Goal: Task Accomplishment & Management: Manage account settings

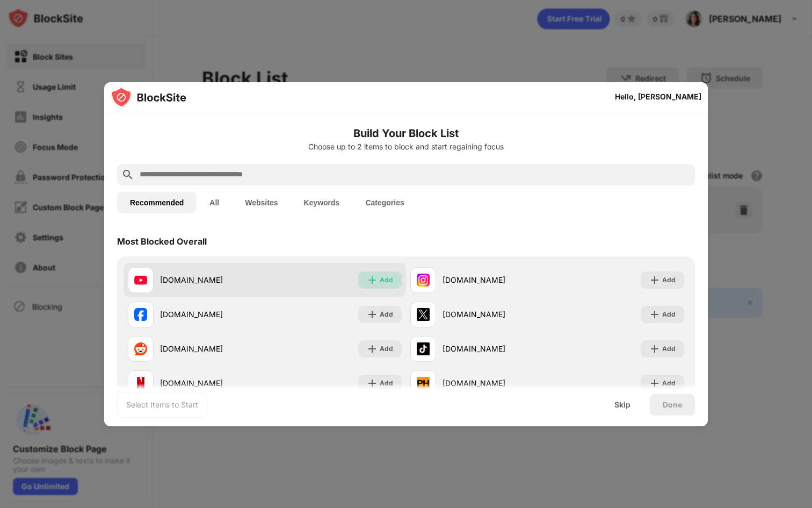
click at [378, 283] on div "Add" at bounding box center [380, 279] width 44 height 17
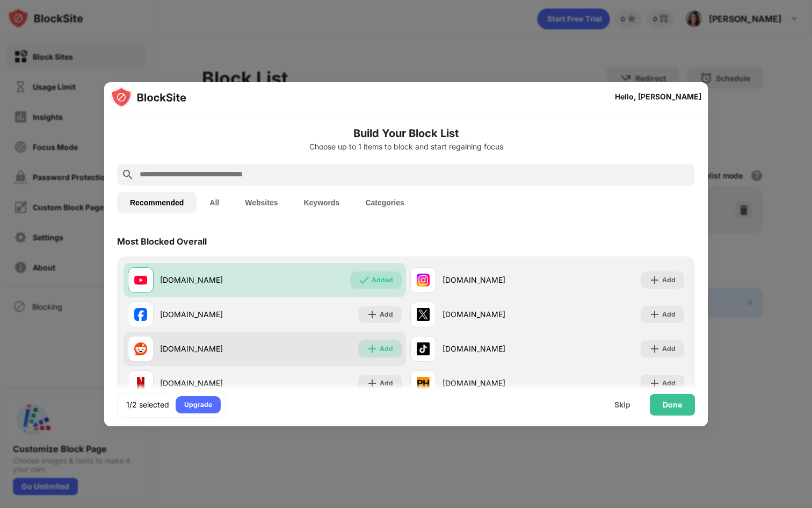
click at [384, 345] on div "Add" at bounding box center [386, 348] width 13 height 11
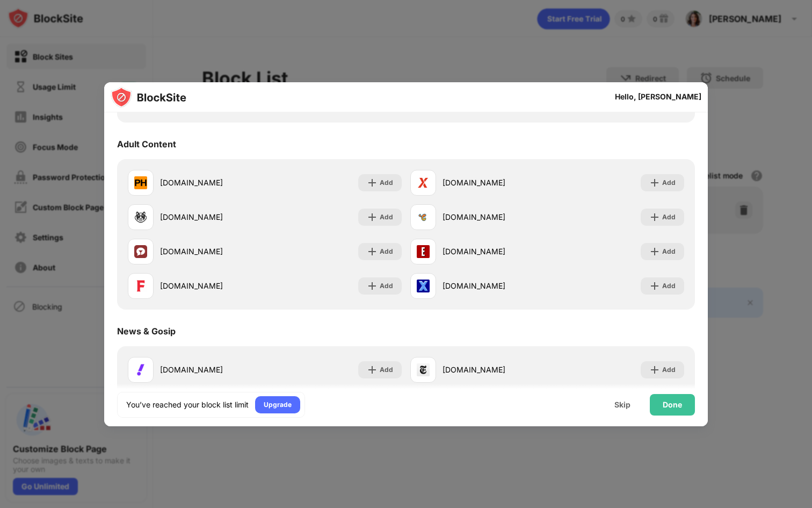
scroll to position [472, 0]
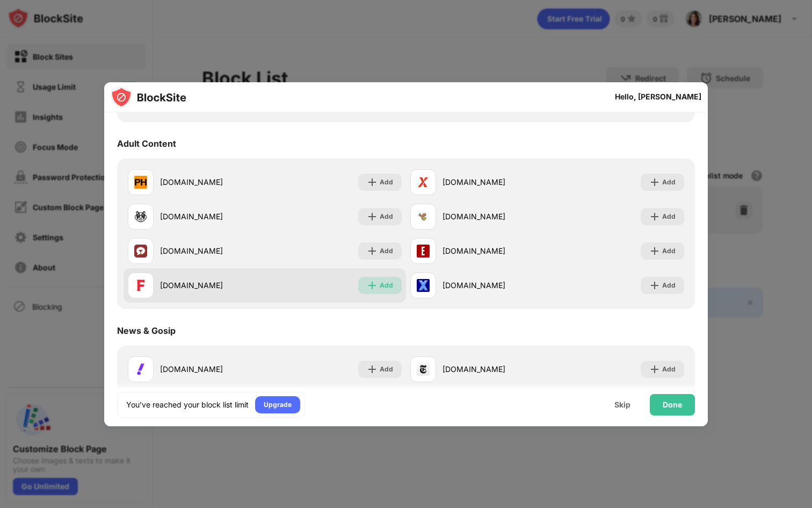
click at [392, 285] on div "Add" at bounding box center [386, 285] width 13 height 11
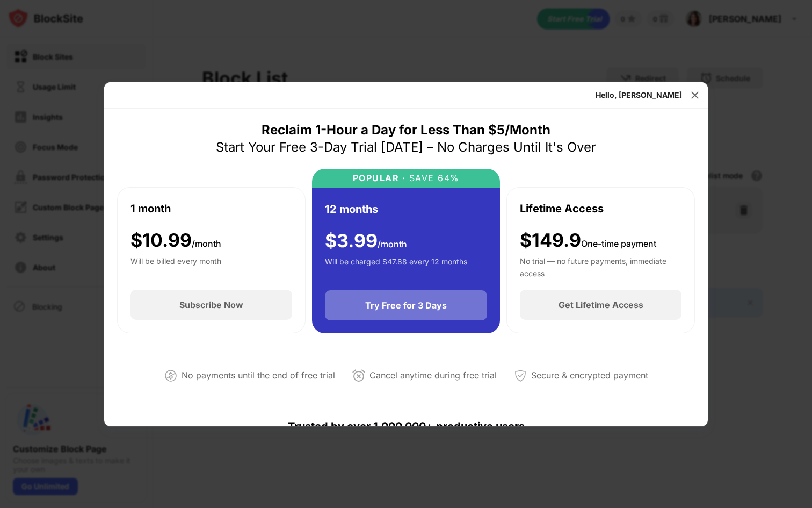
click at [424, 309] on div "Try Free for 3 Days" at bounding box center [406, 305] width 82 height 11
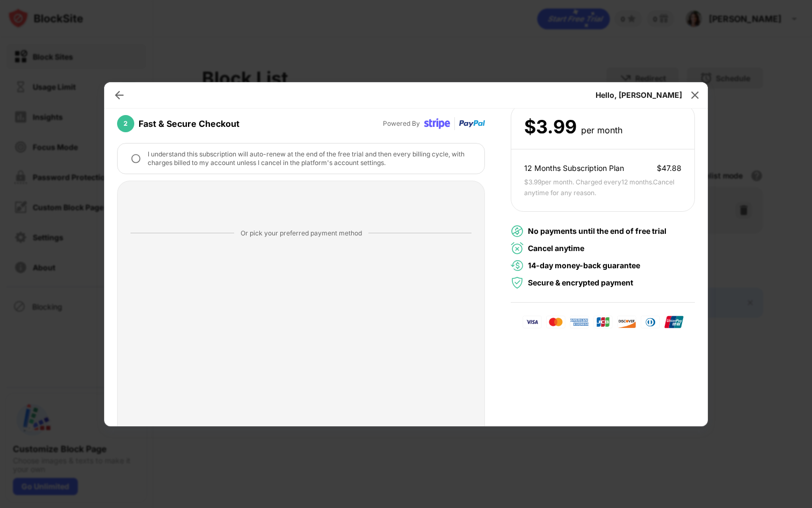
scroll to position [179, 0]
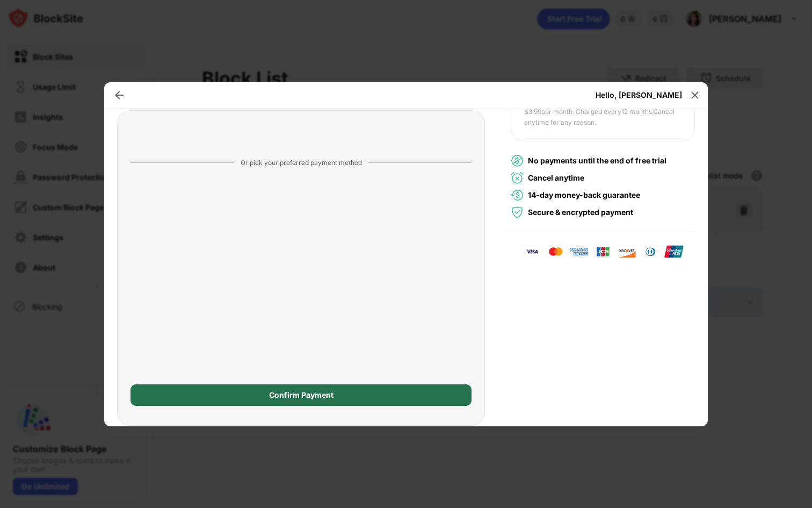
click at [307, 394] on div "Confirm Payment" at bounding box center [301, 395] width 64 height 9
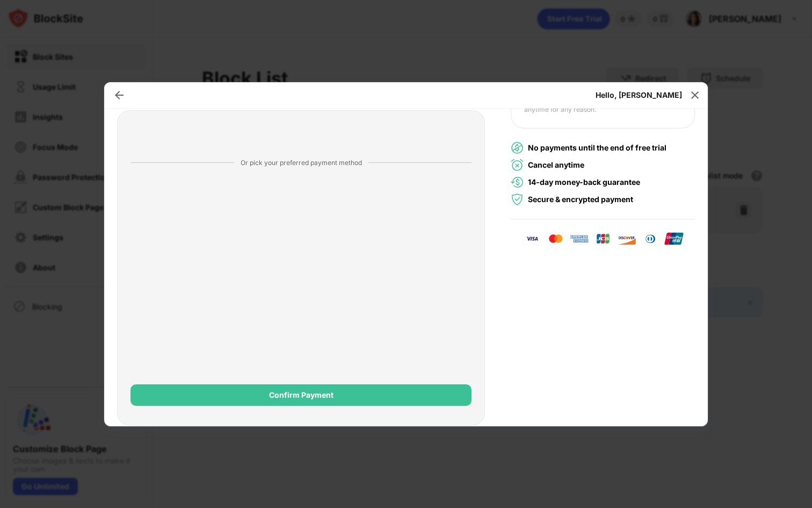
scroll to position [0, 0]
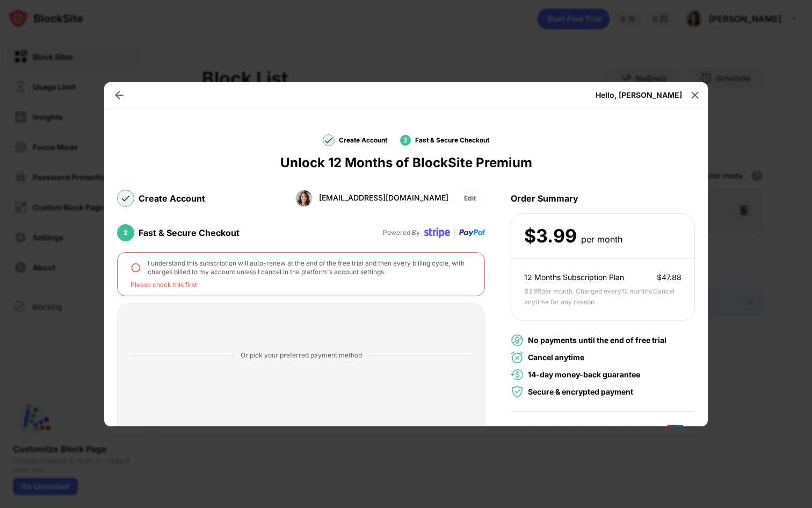
click at [134, 269] on img at bounding box center [136, 267] width 11 height 11
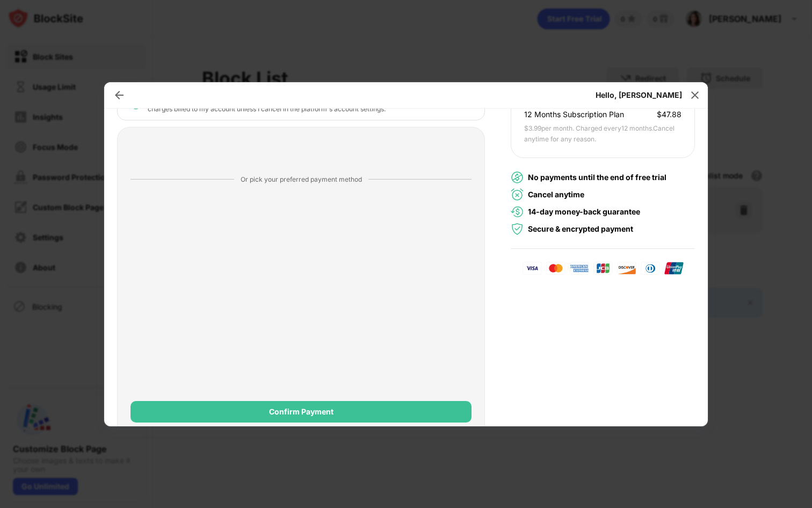
scroll to position [179, 0]
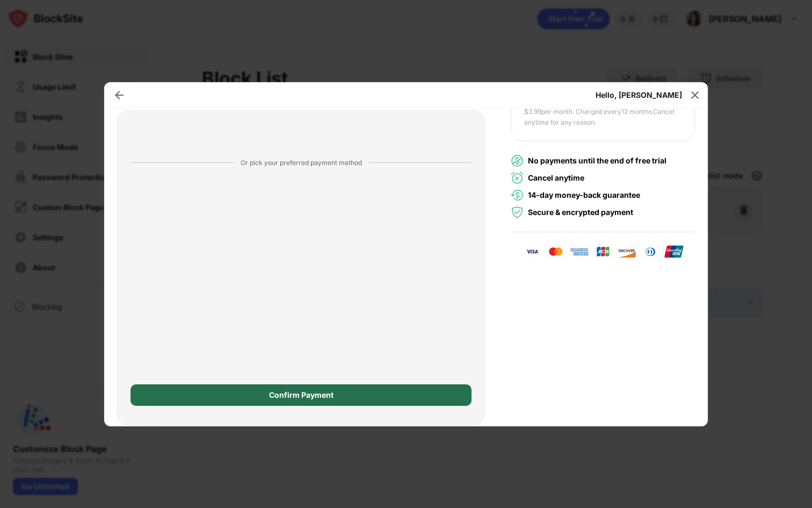
click at [327, 393] on div "Confirm Payment" at bounding box center [301, 395] width 64 height 9
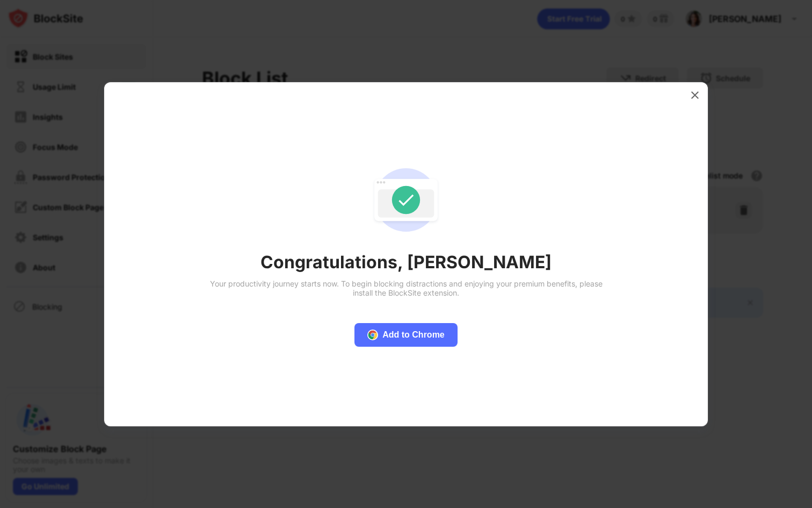
scroll to position [0, 0]
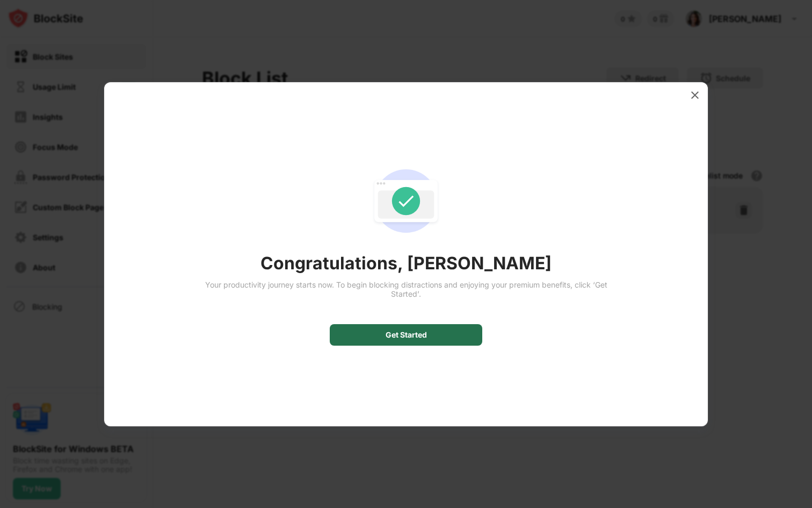
click at [389, 333] on div "Get Started" at bounding box center [406, 334] width 41 height 9
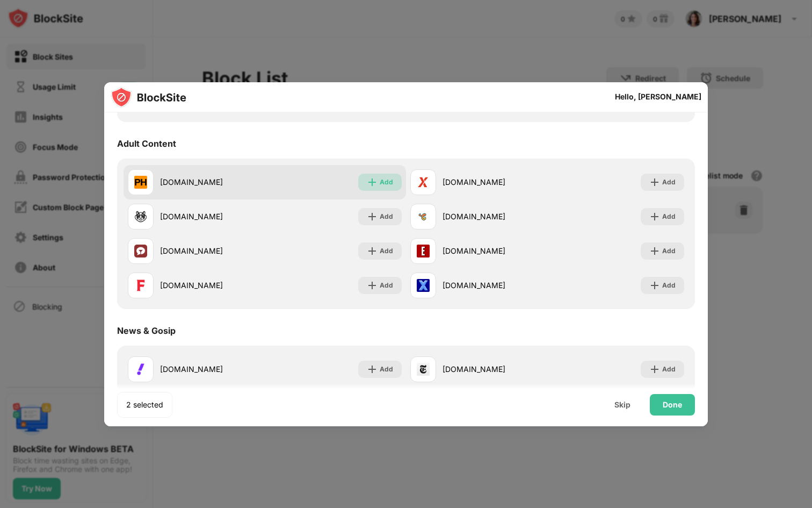
click at [378, 183] on div "Add" at bounding box center [380, 181] width 44 height 17
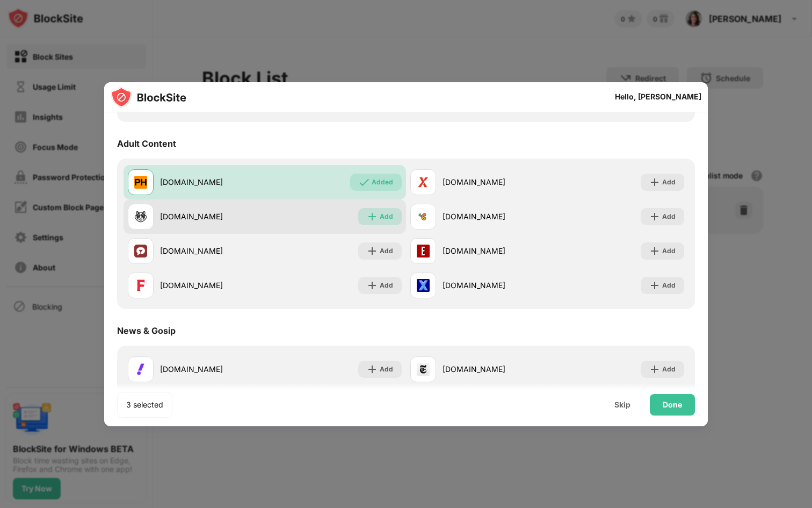
click at [387, 215] on div "Add" at bounding box center [386, 216] width 13 height 11
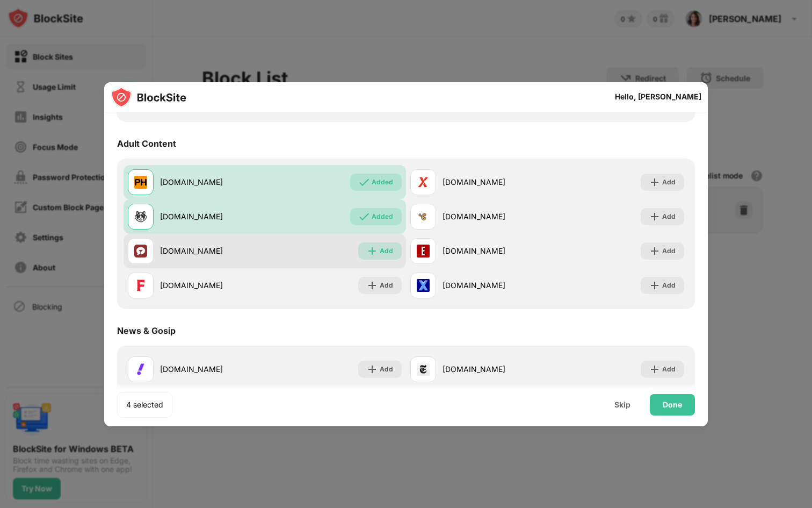
click at [385, 246] on div "Add" at bounding box center [386, 250] width 13 height 11
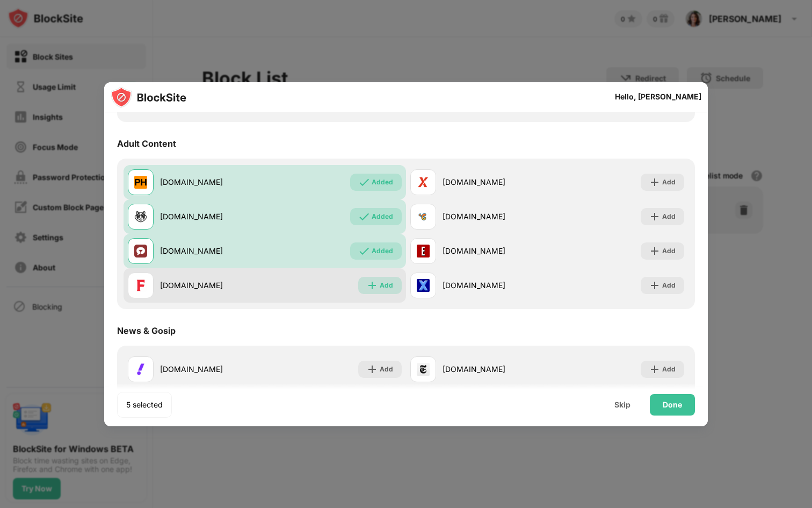
click at [380, 283] on div "Add" at bounding box center [380, 285] width 44 height 17
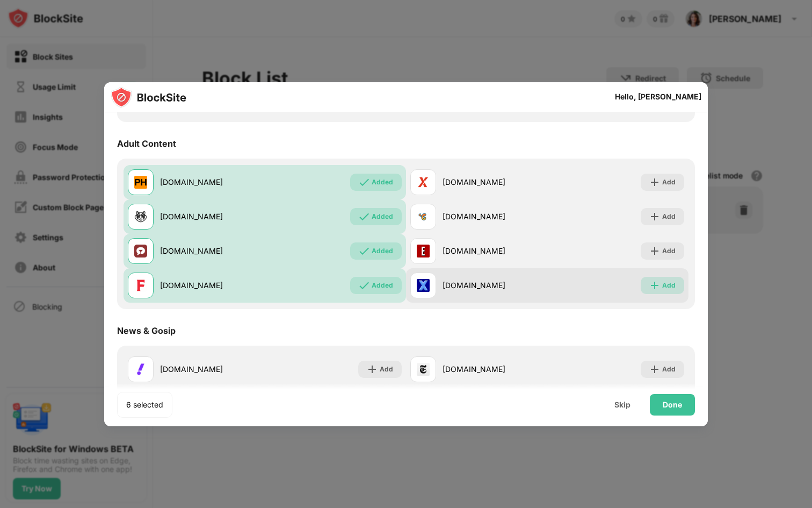
click at [660, 284] on img at bounding box center [654, 285] width 11 height 11
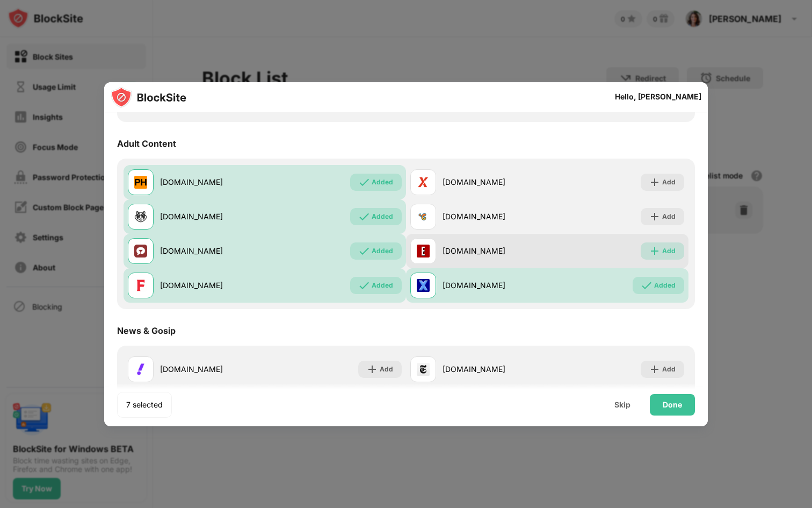
click at [662, 258] on div "Add" at bounding box center [663, 250] width 44 height 17
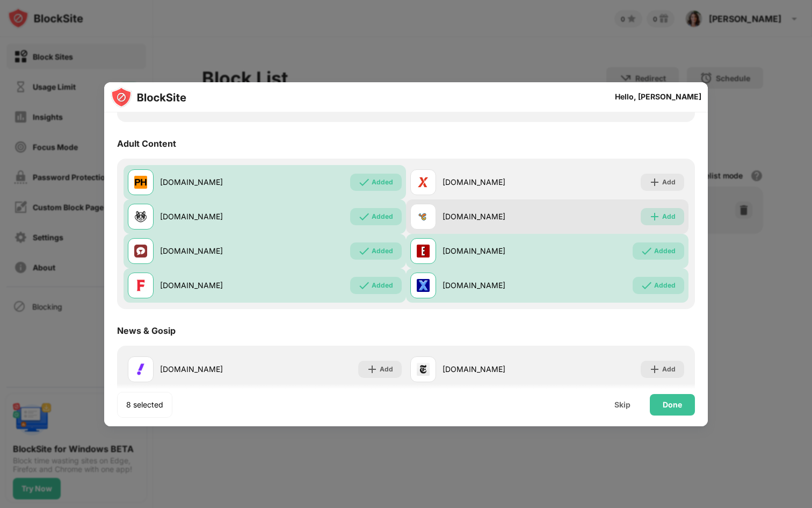
click at [666, 214] on div "Add" at bounding box center [668, 216] width 13 height 11
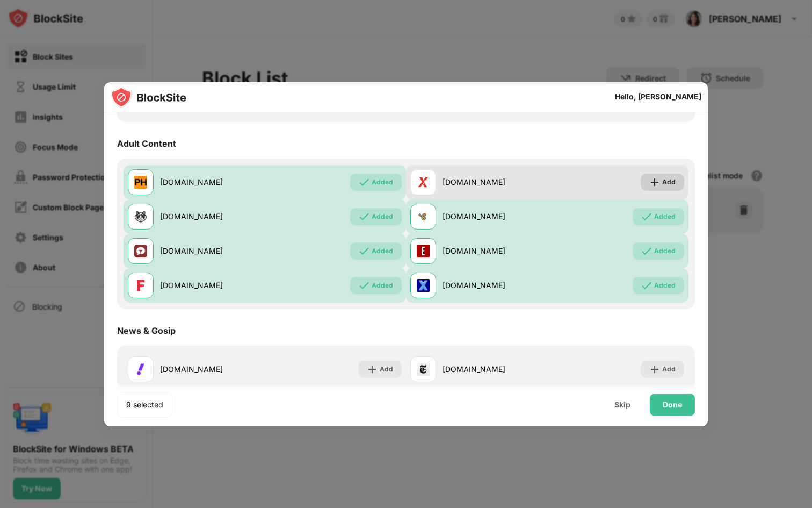
click at [665, 186] on div "Add" at bounding box center [668, 182] width 13 height 11
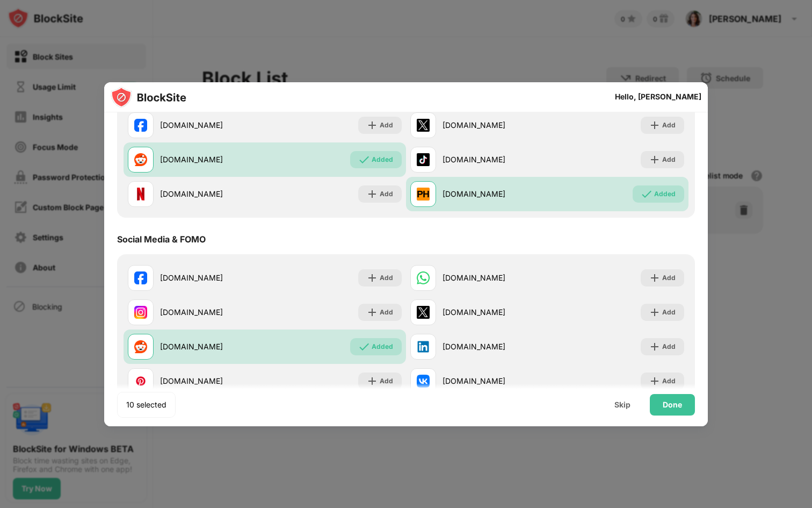
scroll to position [189, 0]
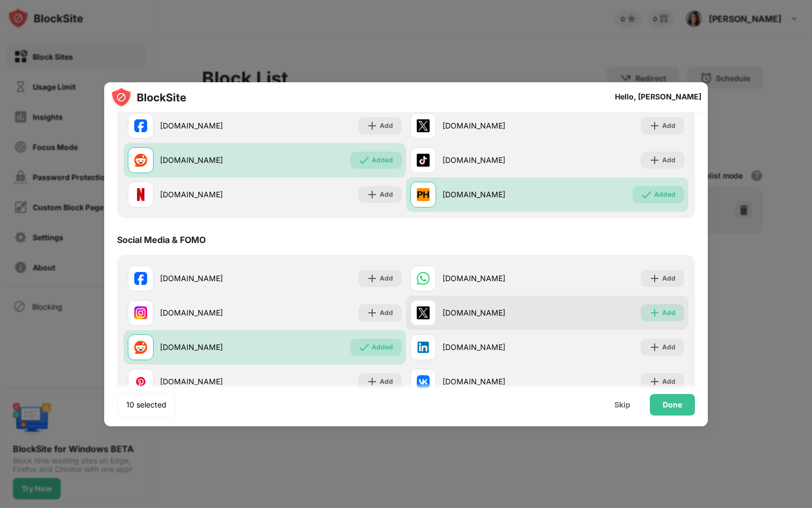
click at [662, 309] on div "Add" at bounding box center [663, 312] width 44 height 17
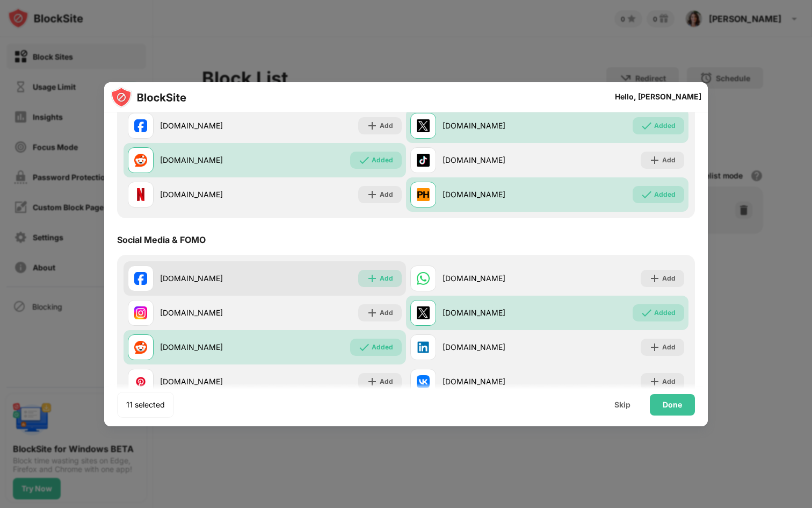
click at [370, 278] on img at bounding box center [372, 278] width 11 height 11
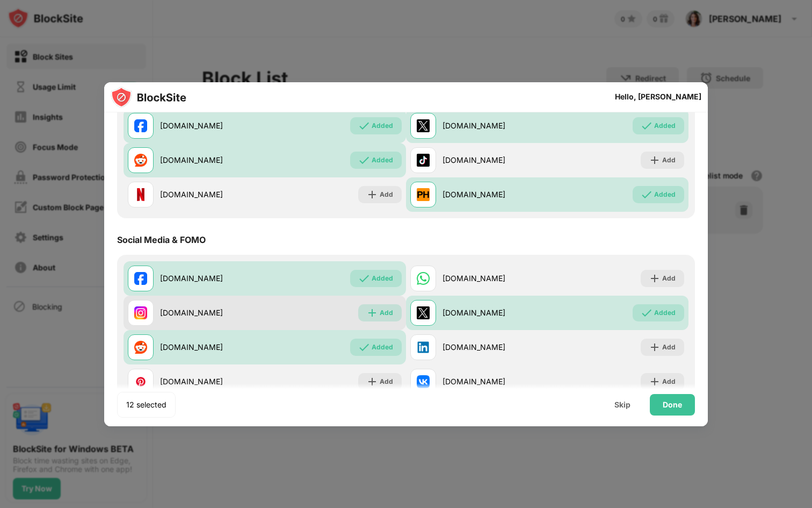
click at [383, 311] on div "Add" at bounding box center [386, 312] width 13 height 11
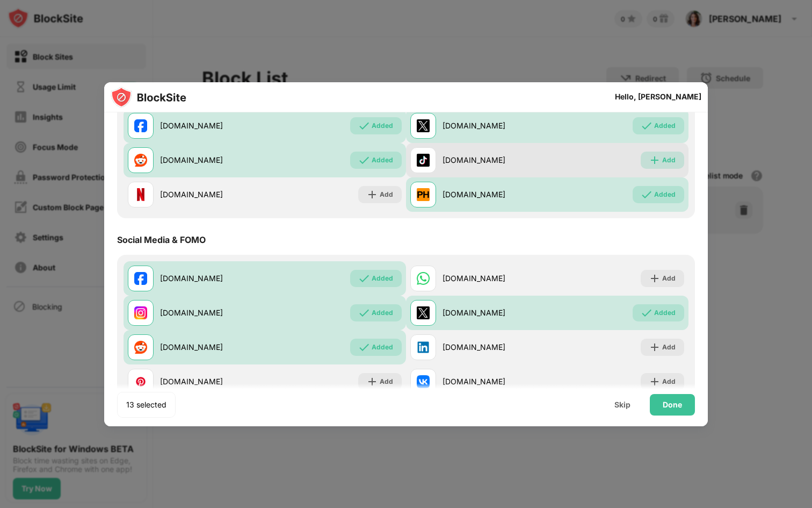
click at [673, 158] on div "Add" at bounding box center [668, 160] width 13 height 11
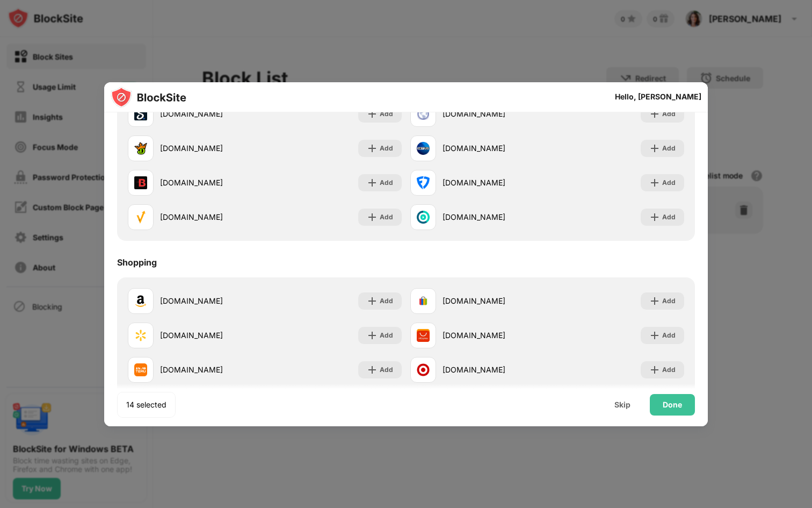
scroll to position [1156, 0]
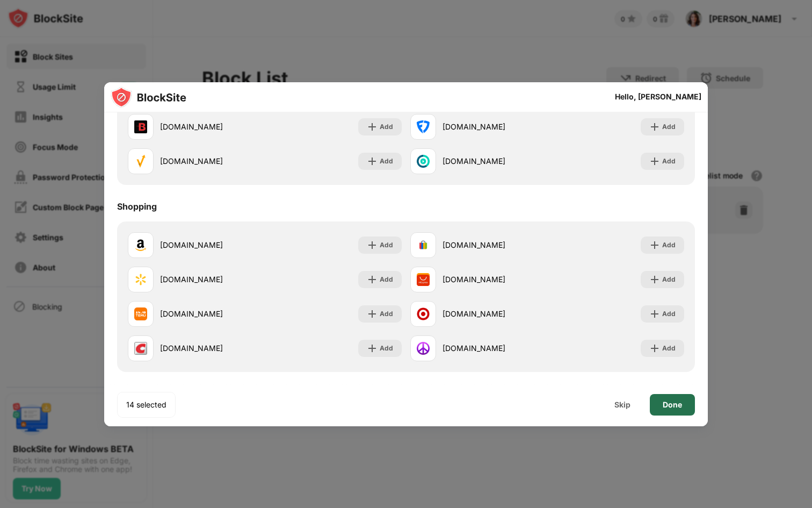
click at [667, 408] on div "Done" at bounding box center [672, 404] width 19 height 9
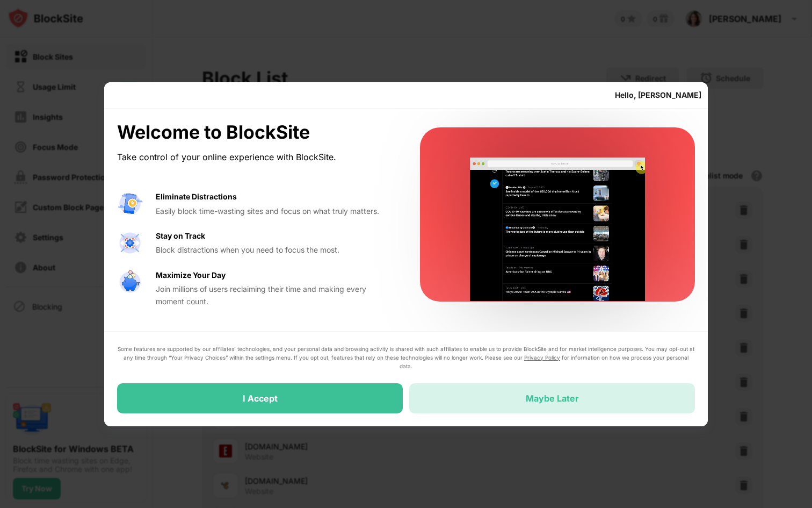
click at [475, 400] on div "Maybe Later" at bounding box center [552, 398] width 286 height 30
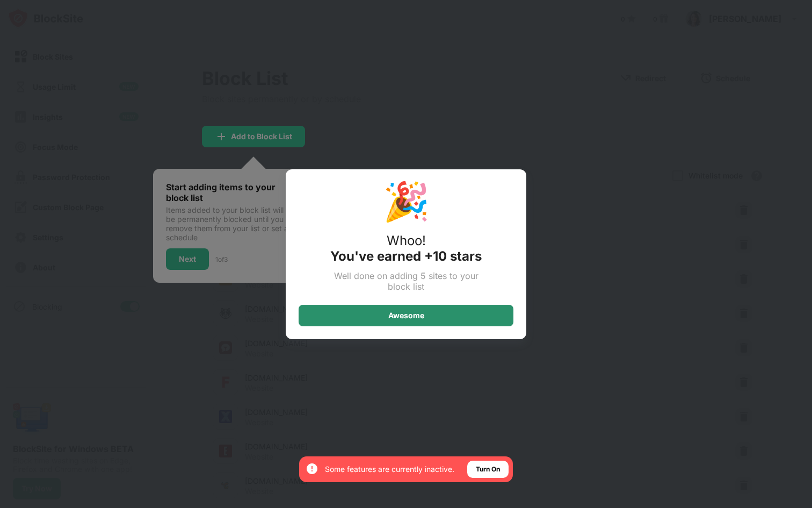
click at [452, 318] on div "Awesome" at bounding box center [406, 315] width 215 height 21
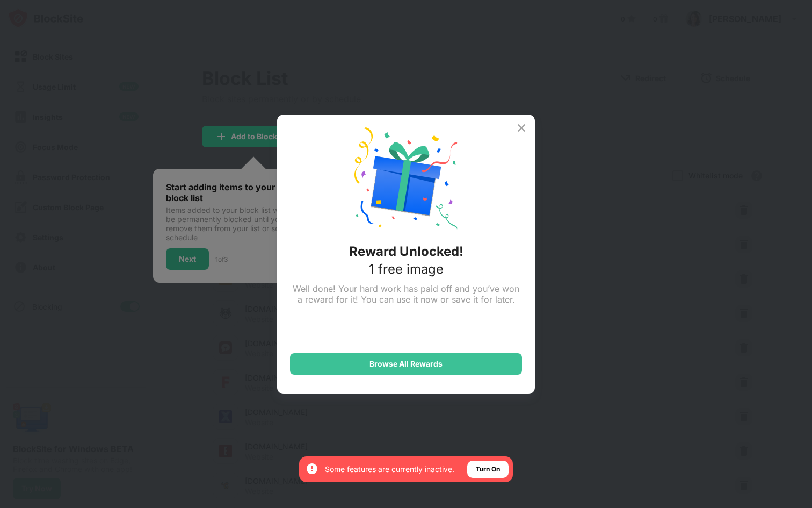
click at [525, 131] on img at bounding box center [521, 127] width 13 height 13
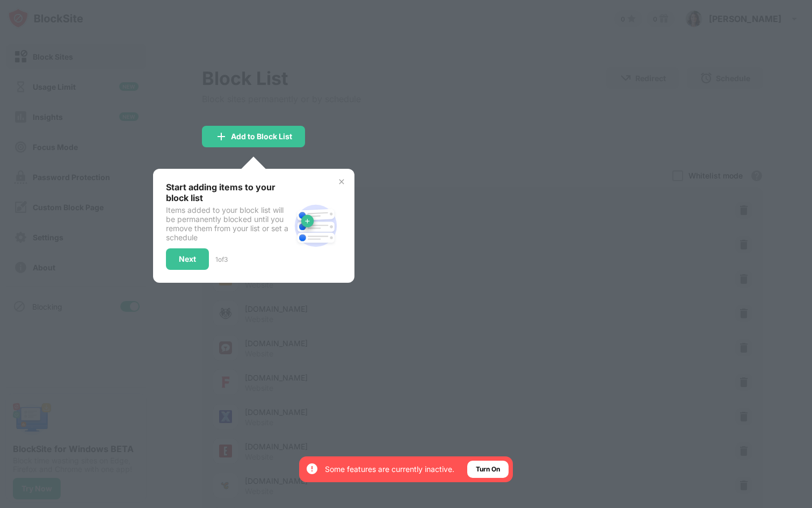
scroll to position [6, 0]
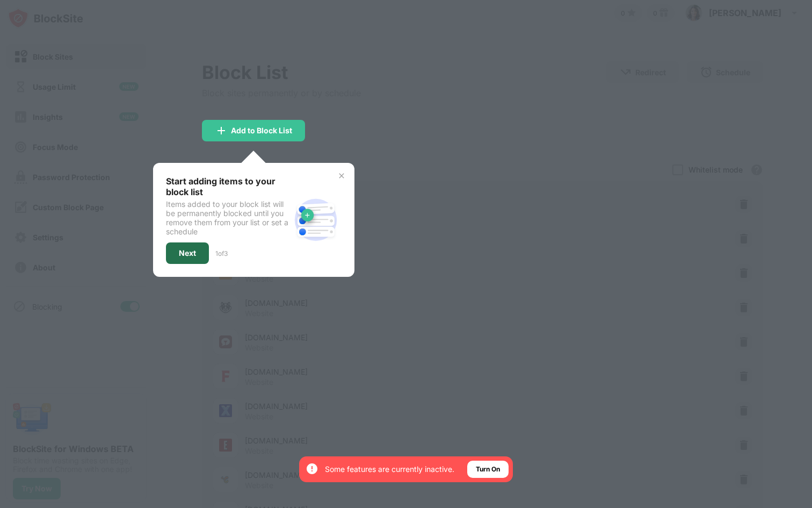
click at [192, 255] on div "Next" at bounding box center [187, 253] width 17 height 9
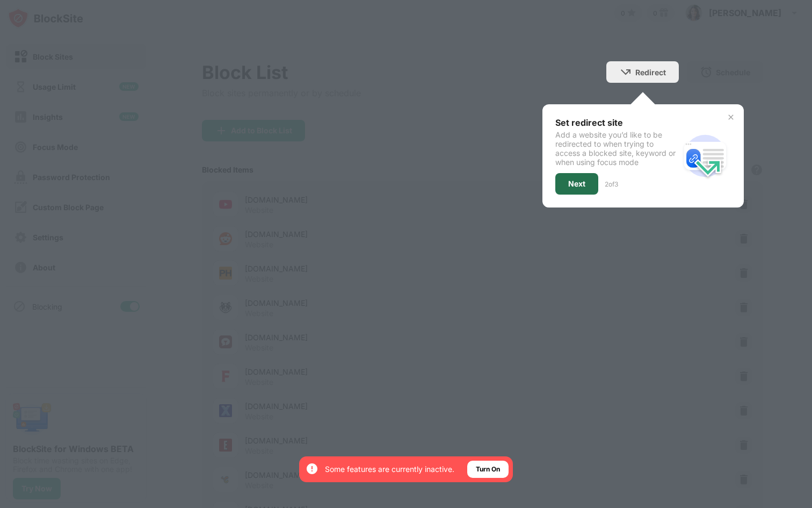
click at [582, 187] on div "Next" at bounding box center [576, 183] width 17 height 9
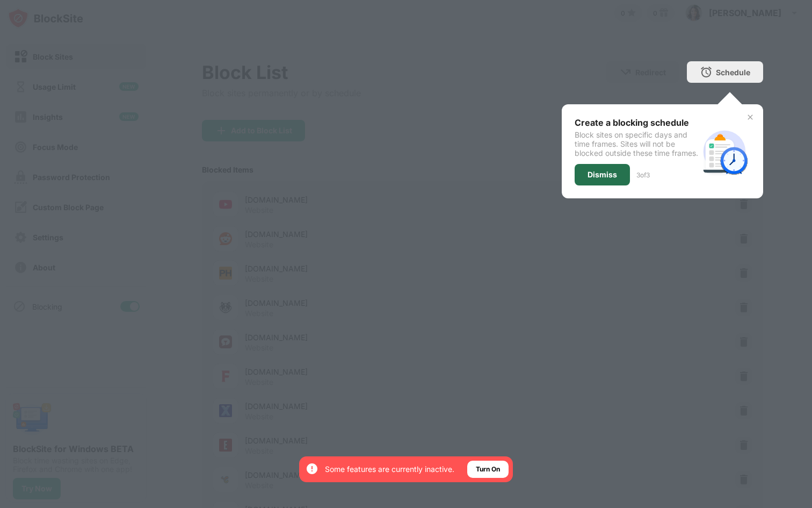
click at [593, 179] on div "Dismiss" at bounding box center [603, 174] width 30 height 9
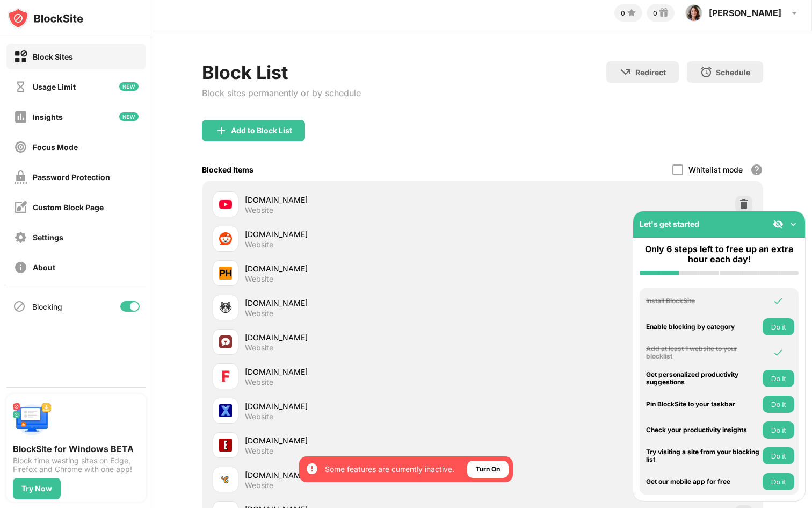
click at [779, 457] on button "Do it" at bounding box center [779, 455] width 32 height 17
click at [778, 407] on button "Do it" at bounding box center [779, 403] width 32 height 17
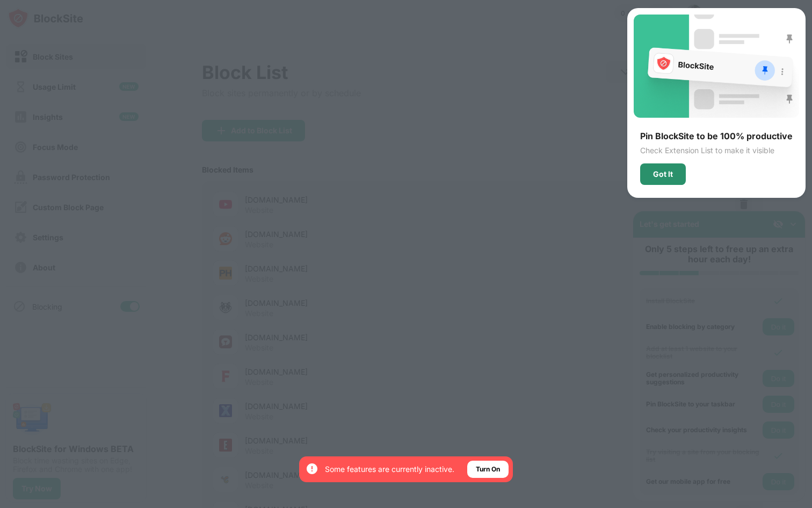
click at [664, 172] on div "Got It" at bounding box center [663, 174] width 20 height 9
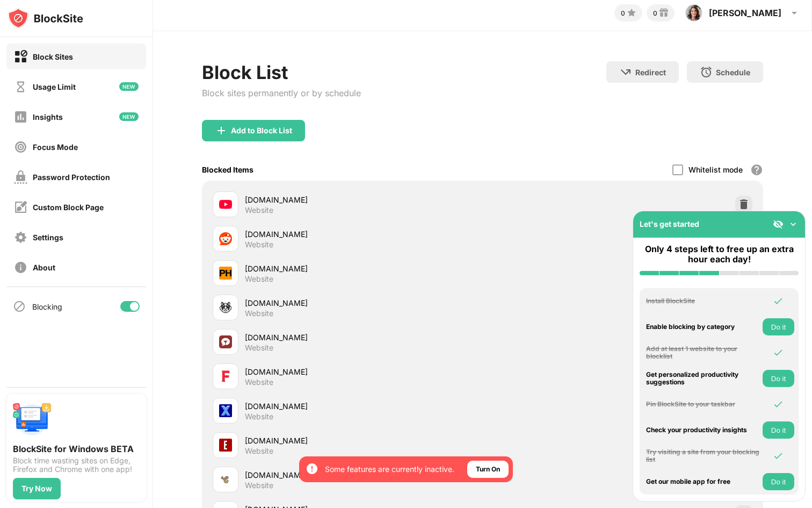
click at [793, 226] on img at bounding box center [793, 224] width 11 height 11
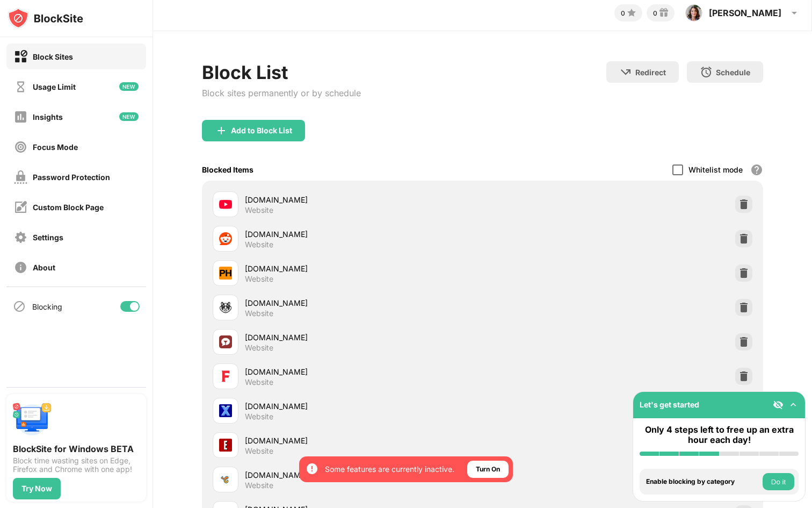
click at [675, 169] on div at bounding box center [678, 169] width 11 height 11
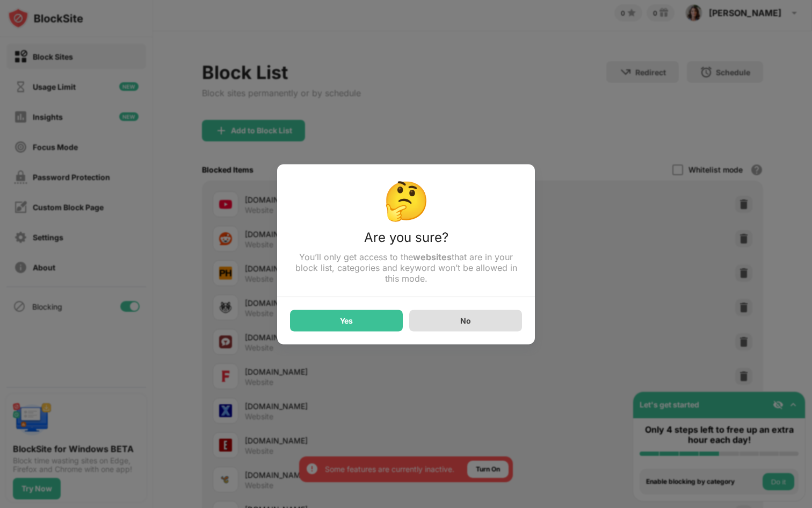
click at [468, 324] on div "No" at bounding box center [465, 320] width 11 height 9
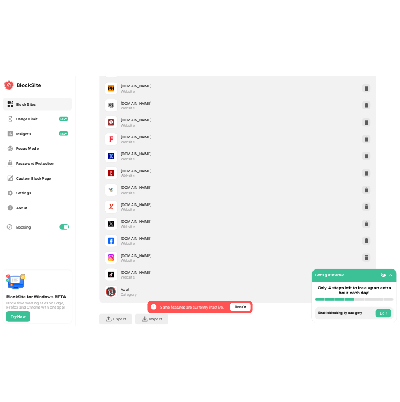
scroll to position [291, 0]
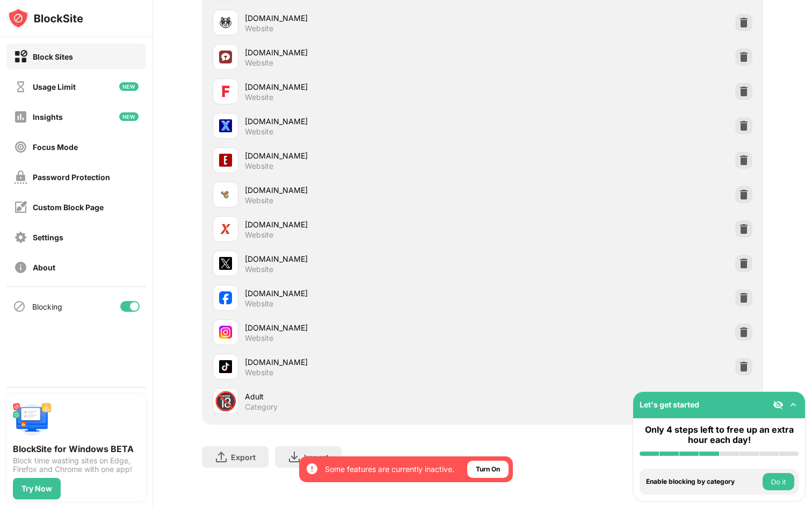
click at [793, 404] on img at bounding box center [793, 404] width 11 height 11
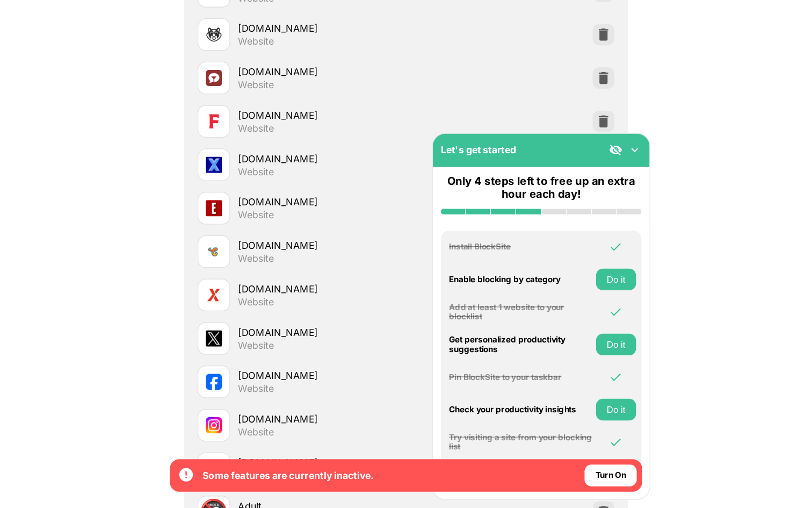
scroll to position [222, 0]
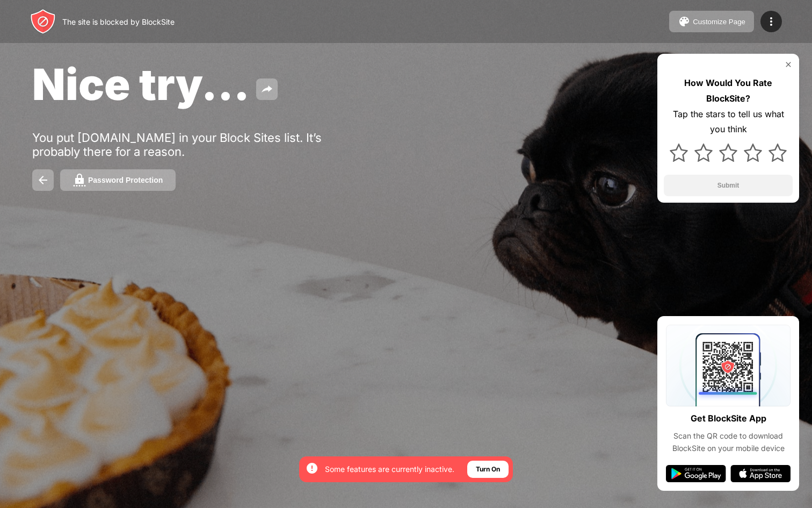
click at [789, 64] on img at bounding box center [788, 64] width 9 height 9
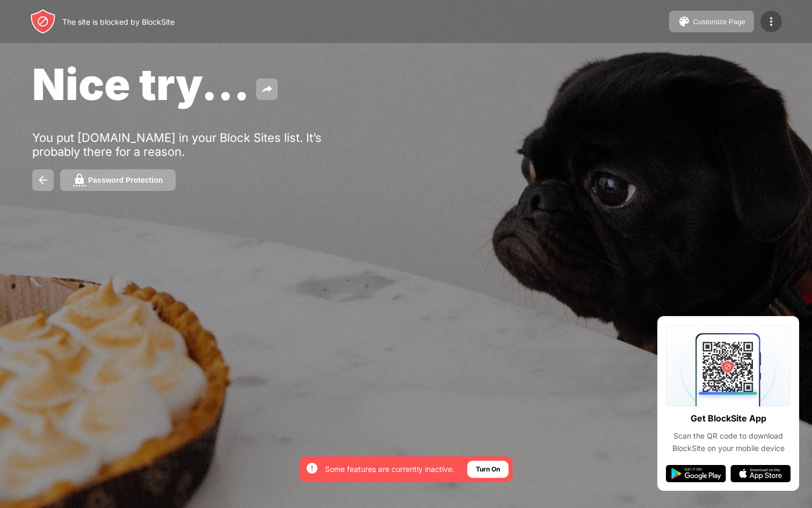
click at [769, 21] on img at bounding box center [771, 21] width 13 height 13
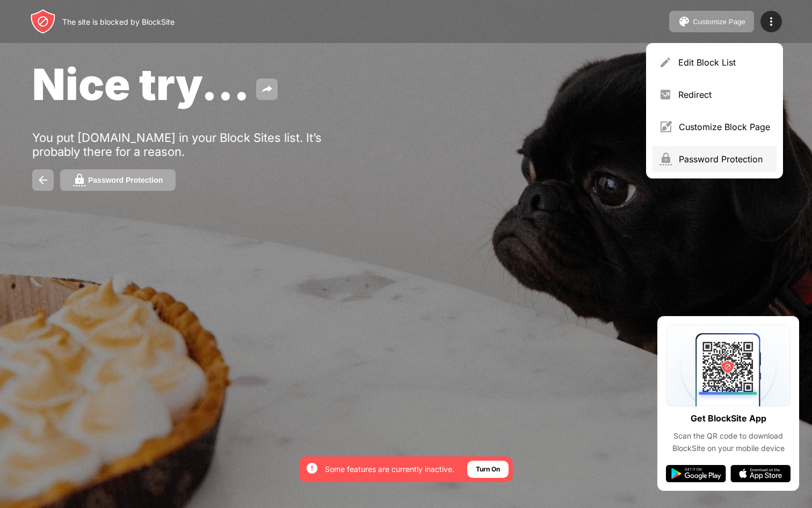
click at [721, 157] on div "Password Protection" at bounding box center [724, 159] width 91 height 11
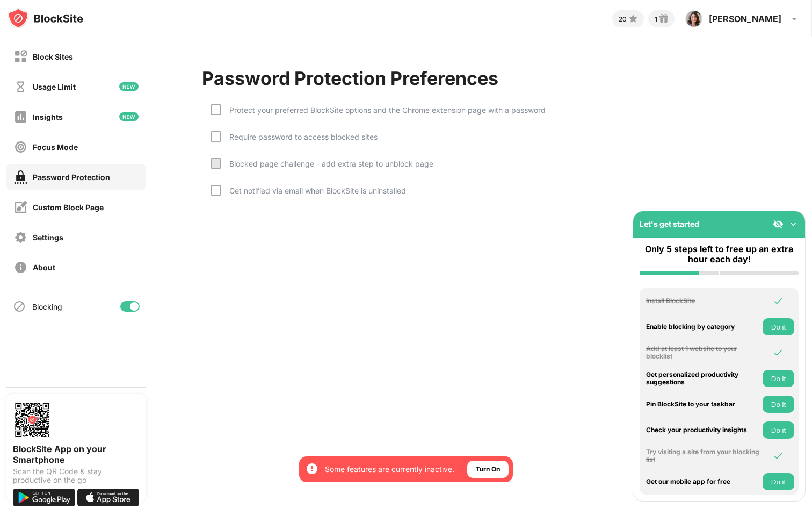
click at [80, 178] on div "Password Protection" at bounding box center [71, 176] width 77 height 9
click at [217, 108] on div at bounding box center [216, 109] width 11 height 11
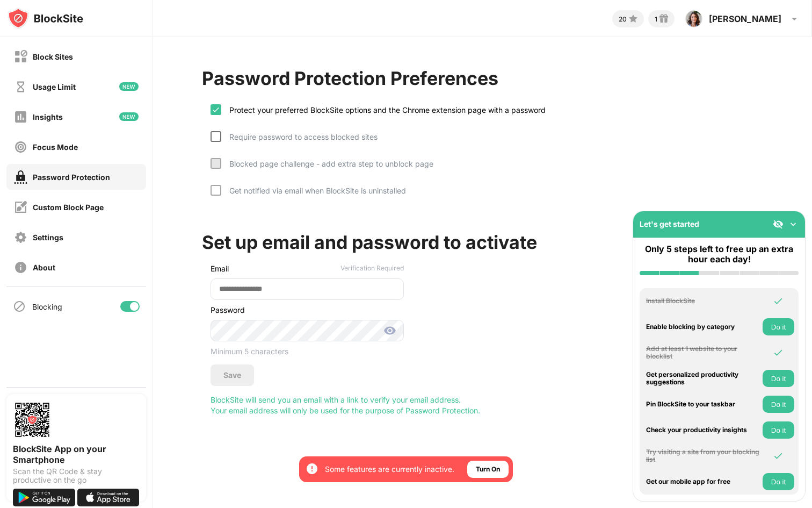
click at [216, 138] on div at bounding box center [216, 136] width 11 height 11
click at [216, 162] on div at bounding box center [216, 163] width 11 height 11
click at [266, 289] on input "email" at bounding box center [307, 288] width 193 height 21
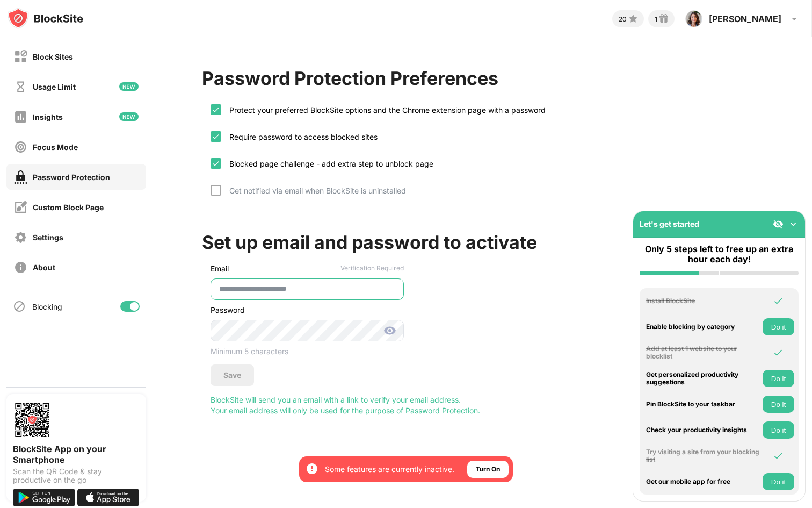
type input "**********"
click at [395, 331] on img at bounding box center [390, 330] width 13 height 13
click at [239, 379] on div "Save" at bounding box center [232, 375] width 18 height 9
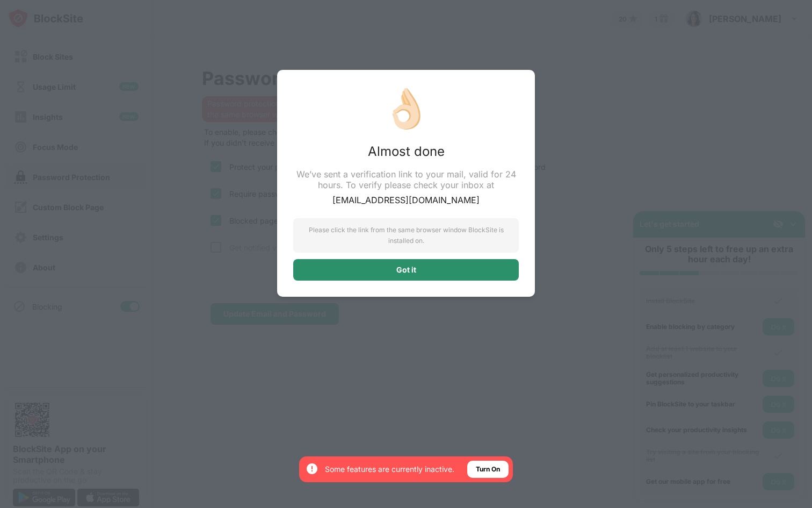
click at [382, 268] on div "Got it" at bounding box center [406, 269] width 226 height 21
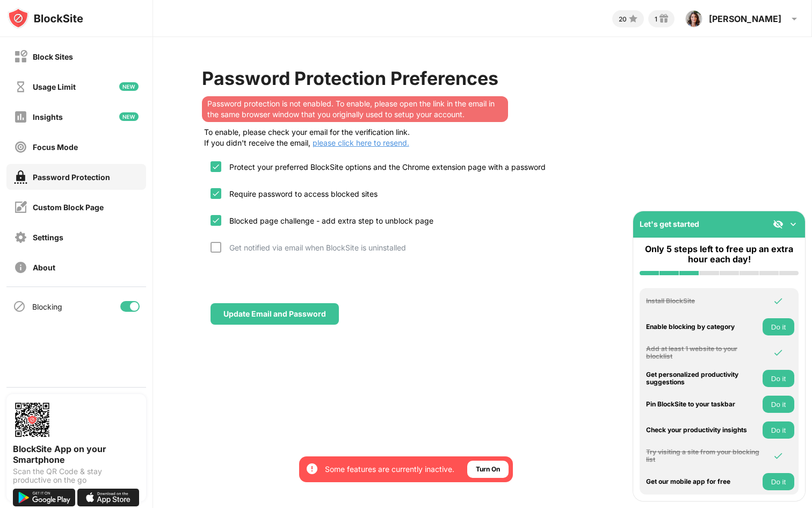
click at [792, 225] on img at bounding box center [793, 224] width 11 height 11
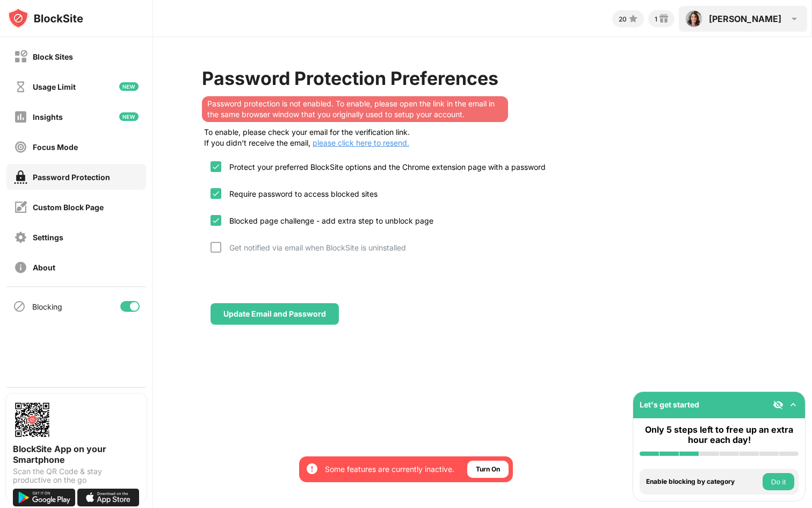
click at [773, 21] on div "Sarah" at bounding box center [745, 18] width 73 height 11
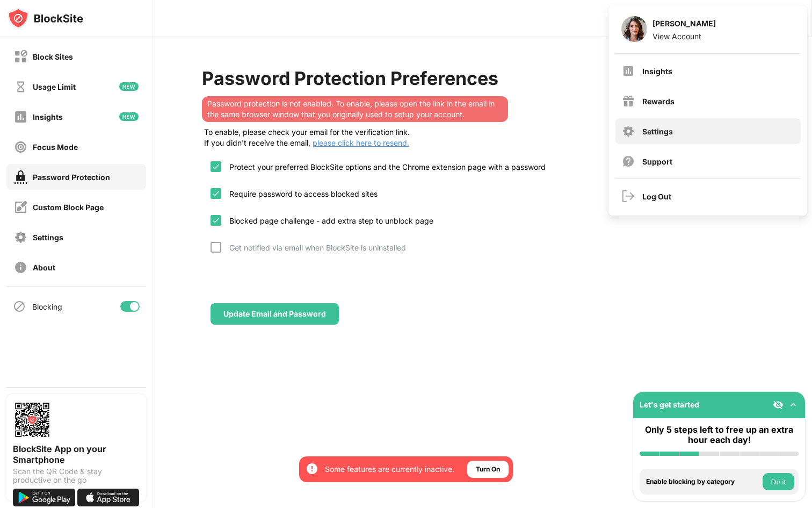
click at [649, 134] on div "Settings" at bounding box center [657, 131] width 31 height 9
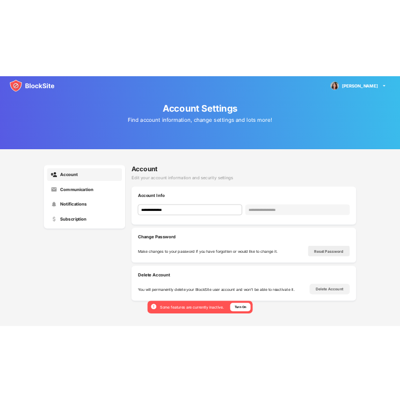
scroll to position [39, 0]
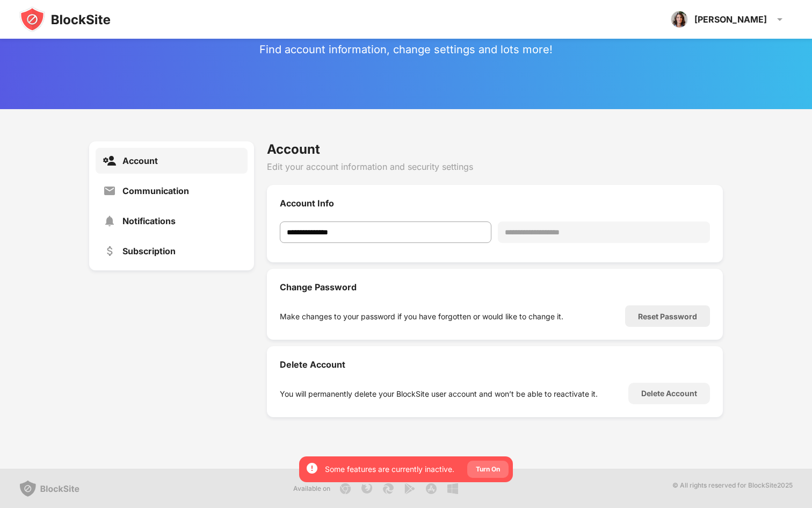
click at [481, 469] on div "Turn On" at bounding box center [488, 469] width 24 height 11
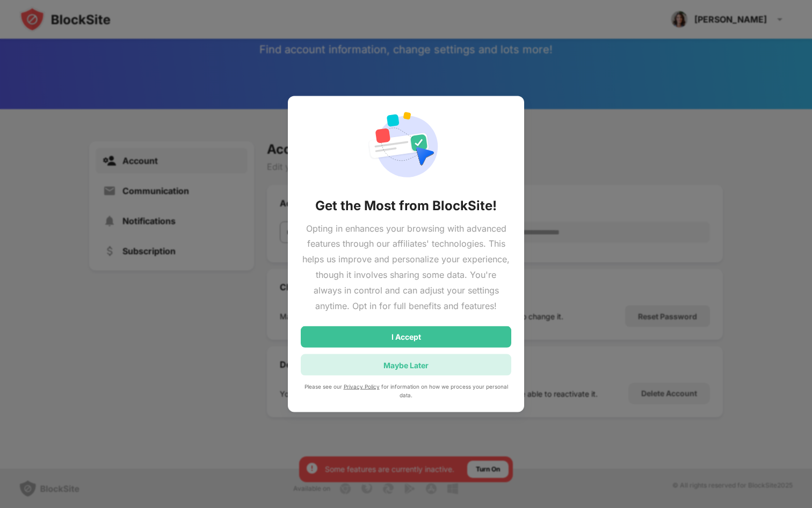
click at [451, 361] on div "Maybe Later" at bounding box center [406, 364] width 211 height 21
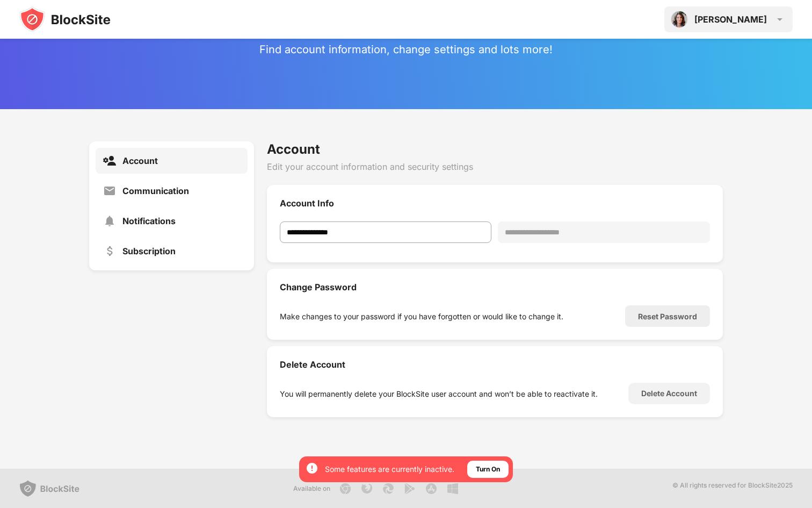
click at [772, 15] on div "Sarah Sarah Jonsgaard View Account Insights Rewards Settings Support Log Out" at bounding box center [728, 19] width 128 height 26
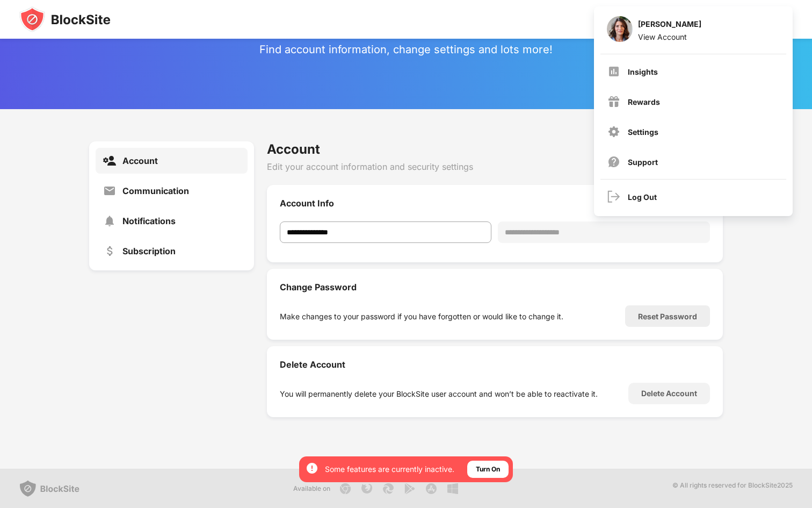
click at [761, 269] on div "**********" at bounding box center [406, 279] width 812 height 340
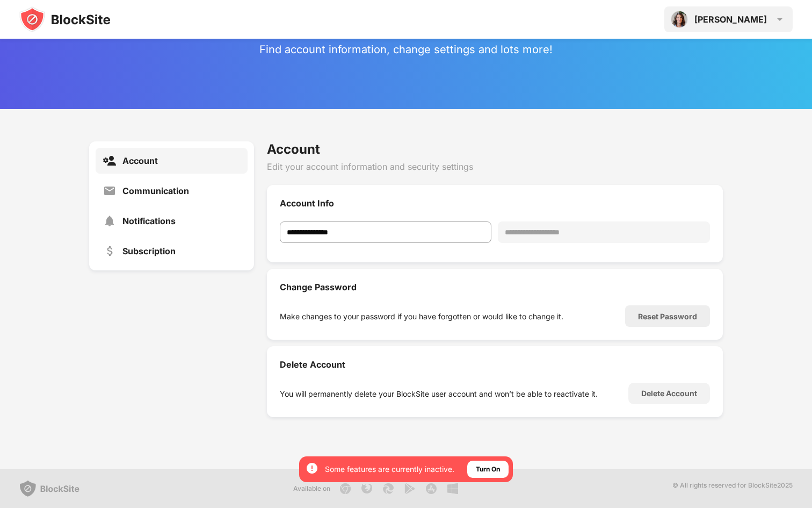
click at [760, 27] on div "Sarah Sarah Jonsgaard View Account Insights Rewards Settings Support Log Out" at bounding box center [728, 19] width 128 height 26
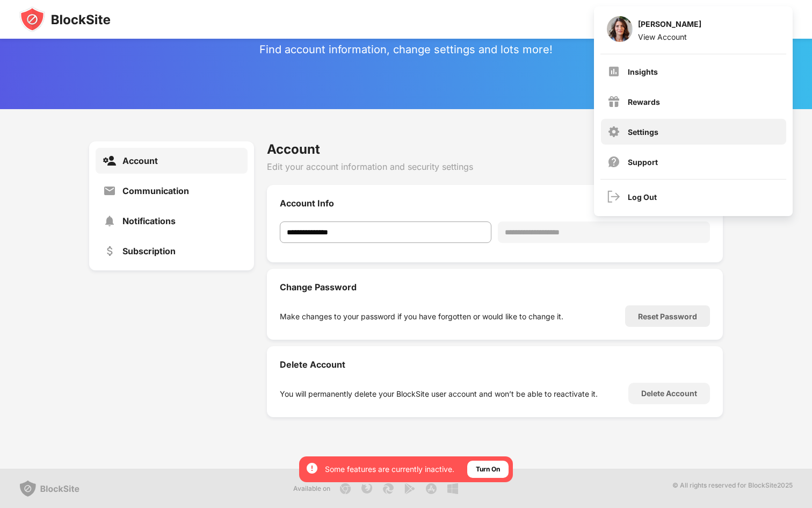
click at [646, 131] on div "Settings" at bounding box center [643, 131] width 31 height 9
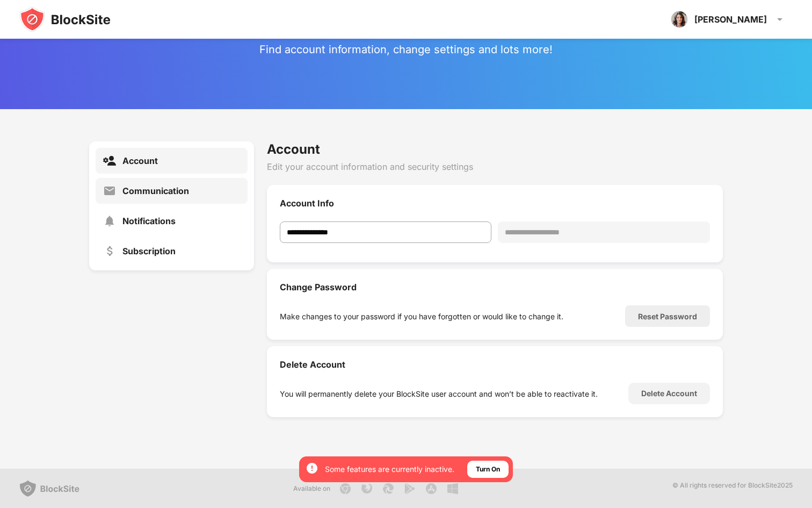
click at [168, 196] on div "Communication" at bounding box center [172, 191] width 152 height 26
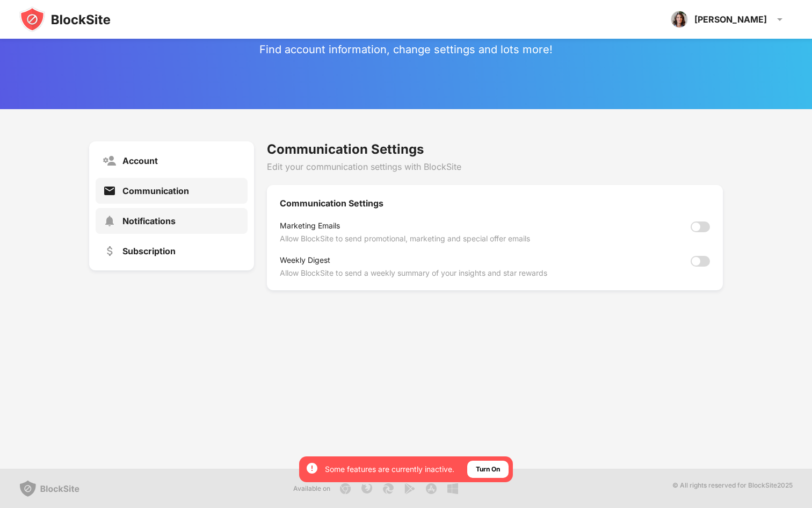
click at [163, 214] on div "Notifications" at bounding box center [172, 221] width 152 height 26
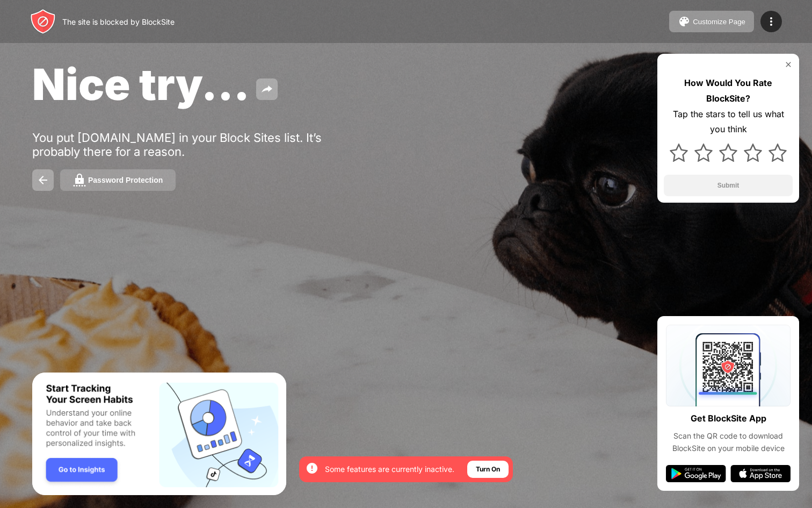
click at [111, 187] on button "Password Protection" at bounding box center [117, 179] width 115 height 21
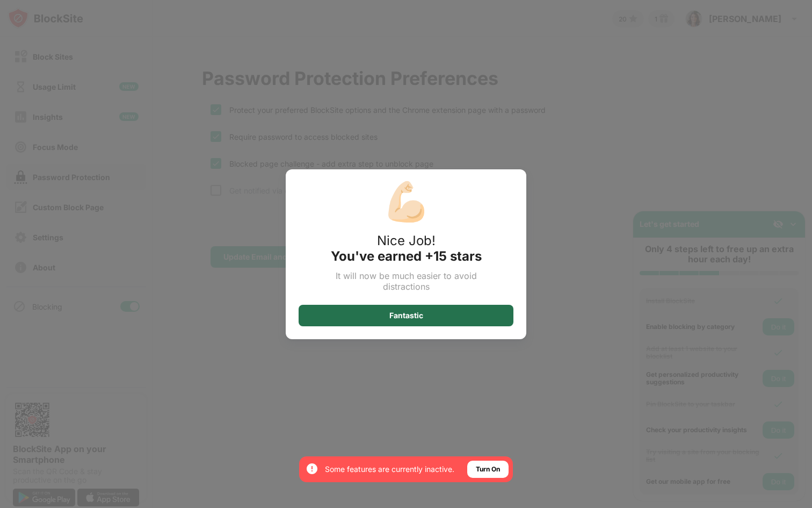
click at [413, 319] on div "Fantastic" at bounding box center [406, 315] width 34 height 9
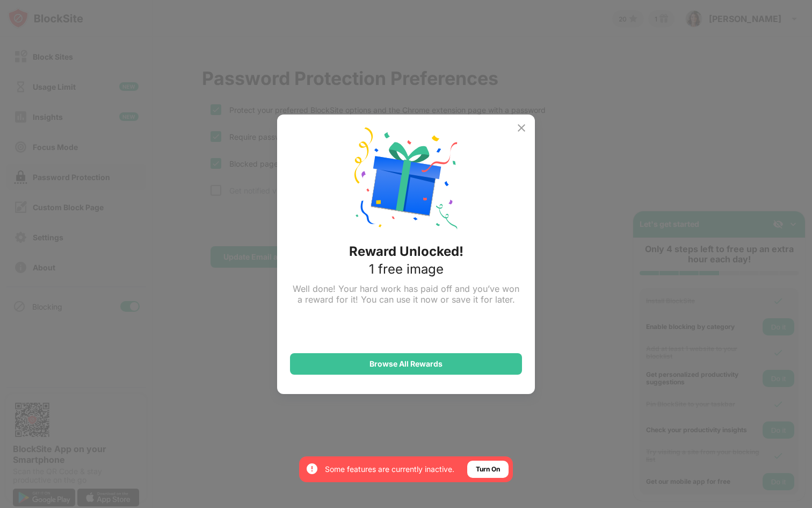
click at [518, 126] on img at bounding box center [521, 127] width 13 height 13
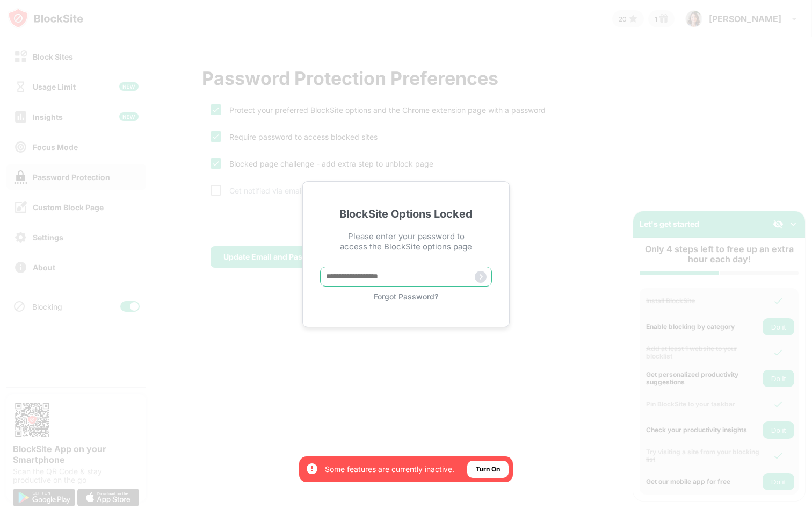
click at [353, 281] on input "text" at bounding box center [406, 276] width 172 height 20
type input "**********"
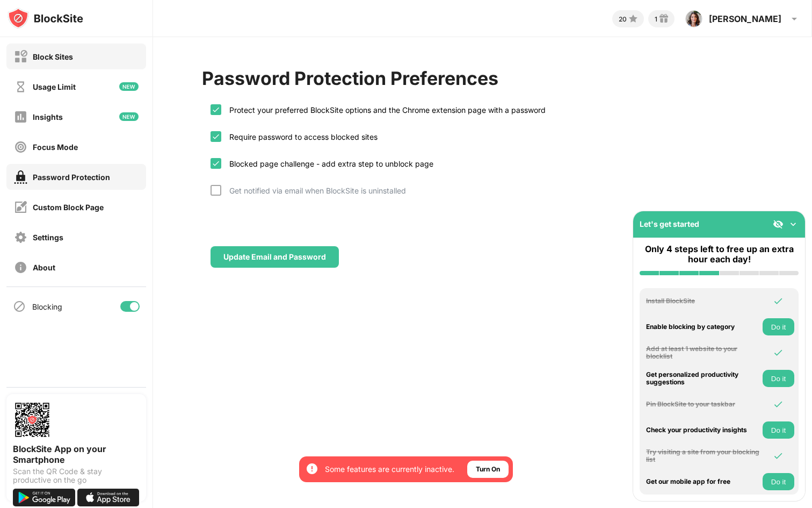
click at [45, 56] on div "Block Sites" at bounding box center [53, 56] width 40 height 9
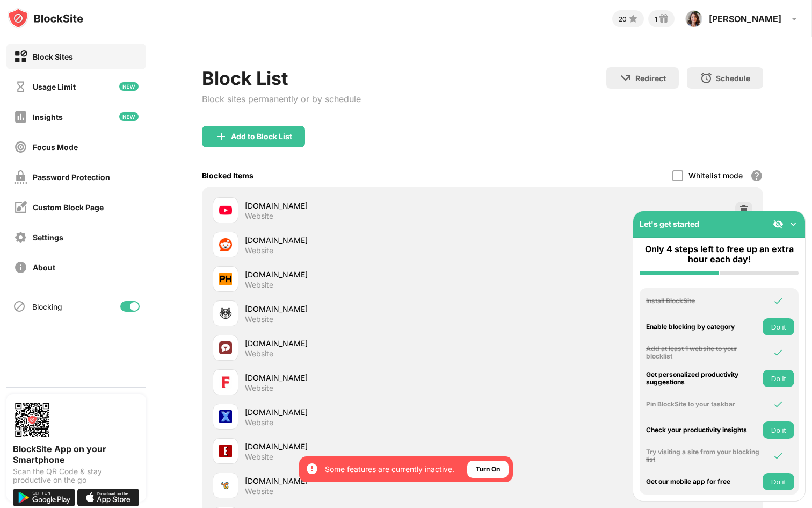
click at [795, 221] on img at bounding box center [793, 224] width 11 height 11
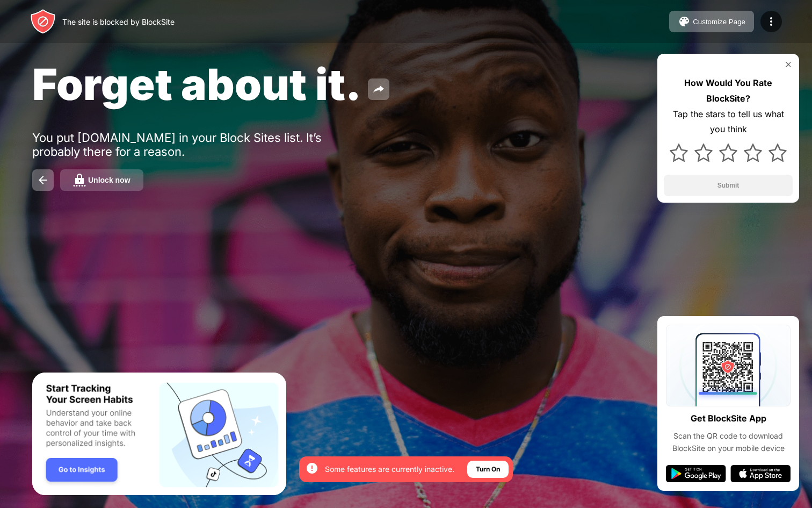
click at [110, 183] on div "Unlock now" at bounding box center [109, 180] width 42 height 9
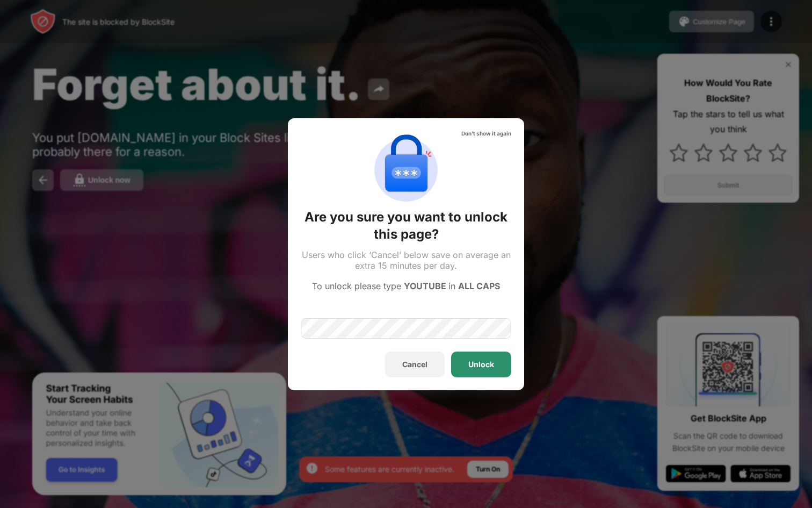
click at [481, 366] on div "Unlock" at bounding box center [481, 364] width 26 height 9
